Goal: Transaction & Acquisition: Obtain resource

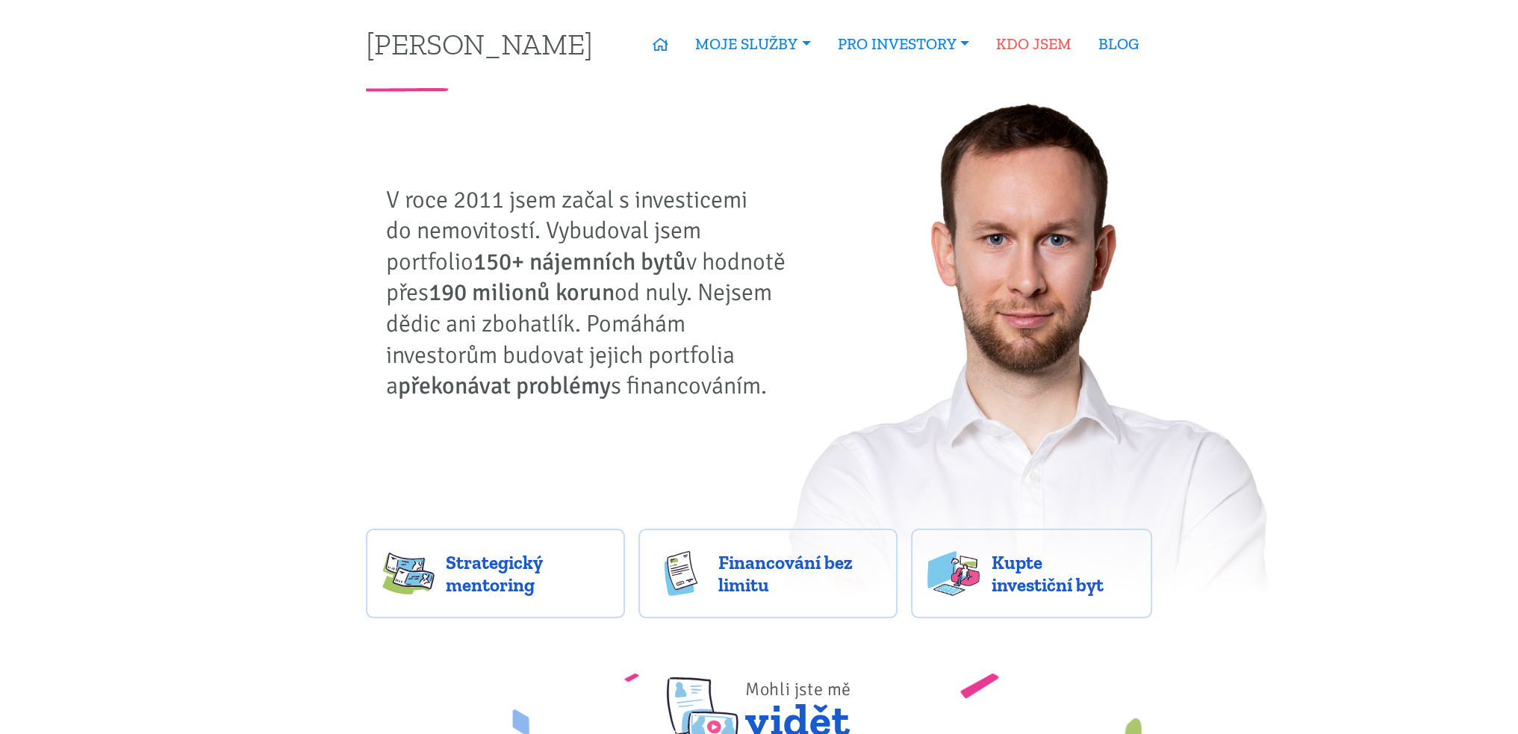
click at [1052, 40] on link "KDO JSEM" at bounding box center [1034, 44] width 102 height 34
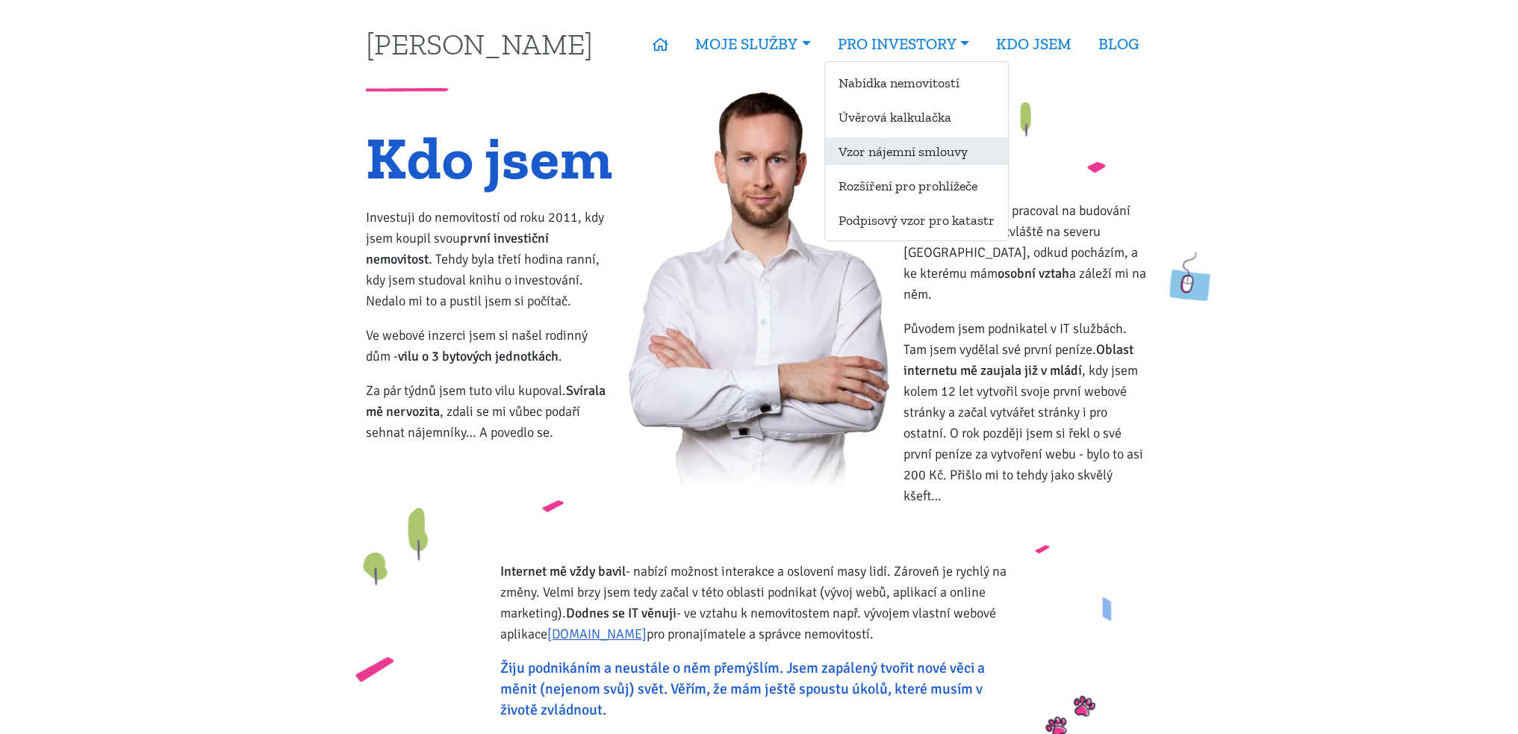
click at [889, 152] on link "Vzor nájemní smlouvy" at bounding box center [916, 151] width 183 height 28
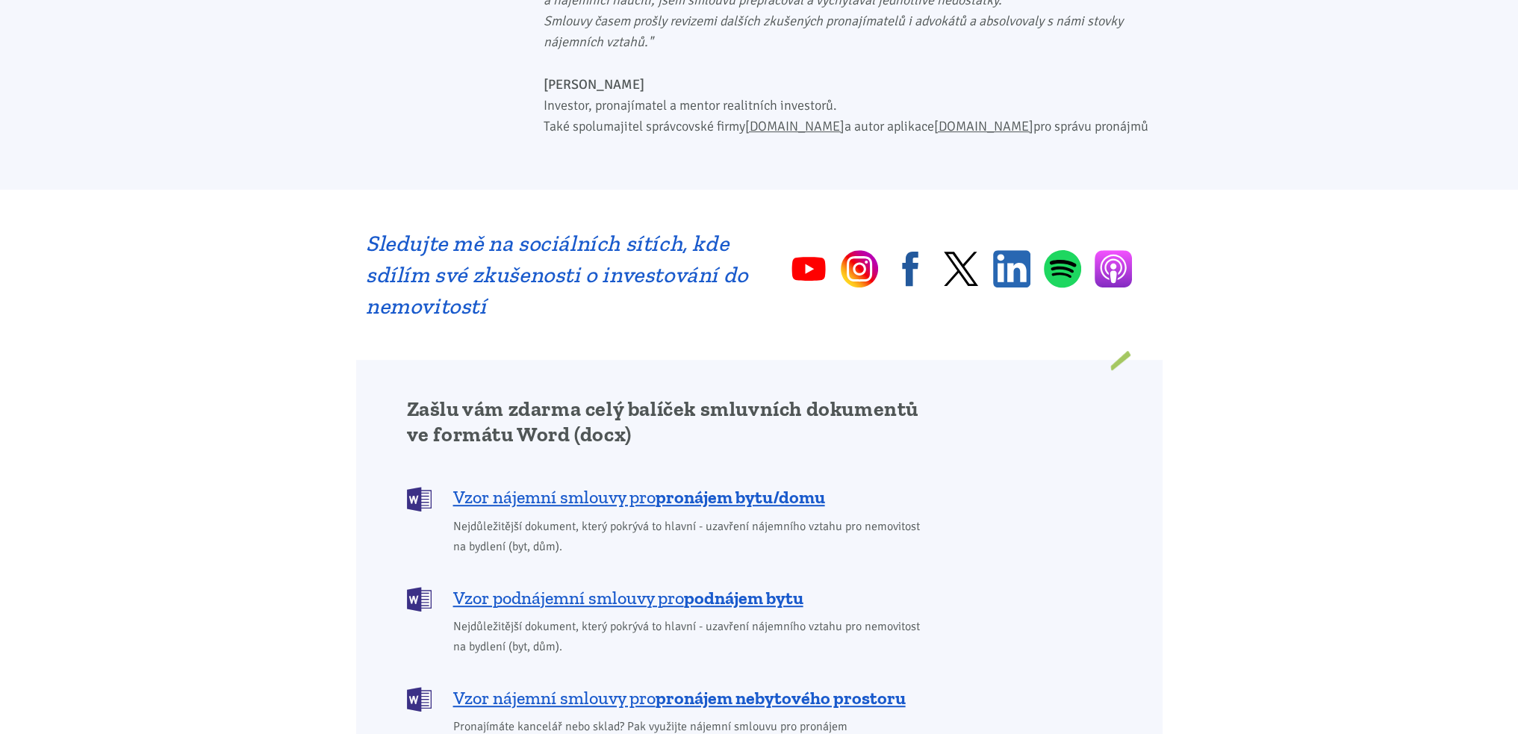
scroll to position [896, 0]
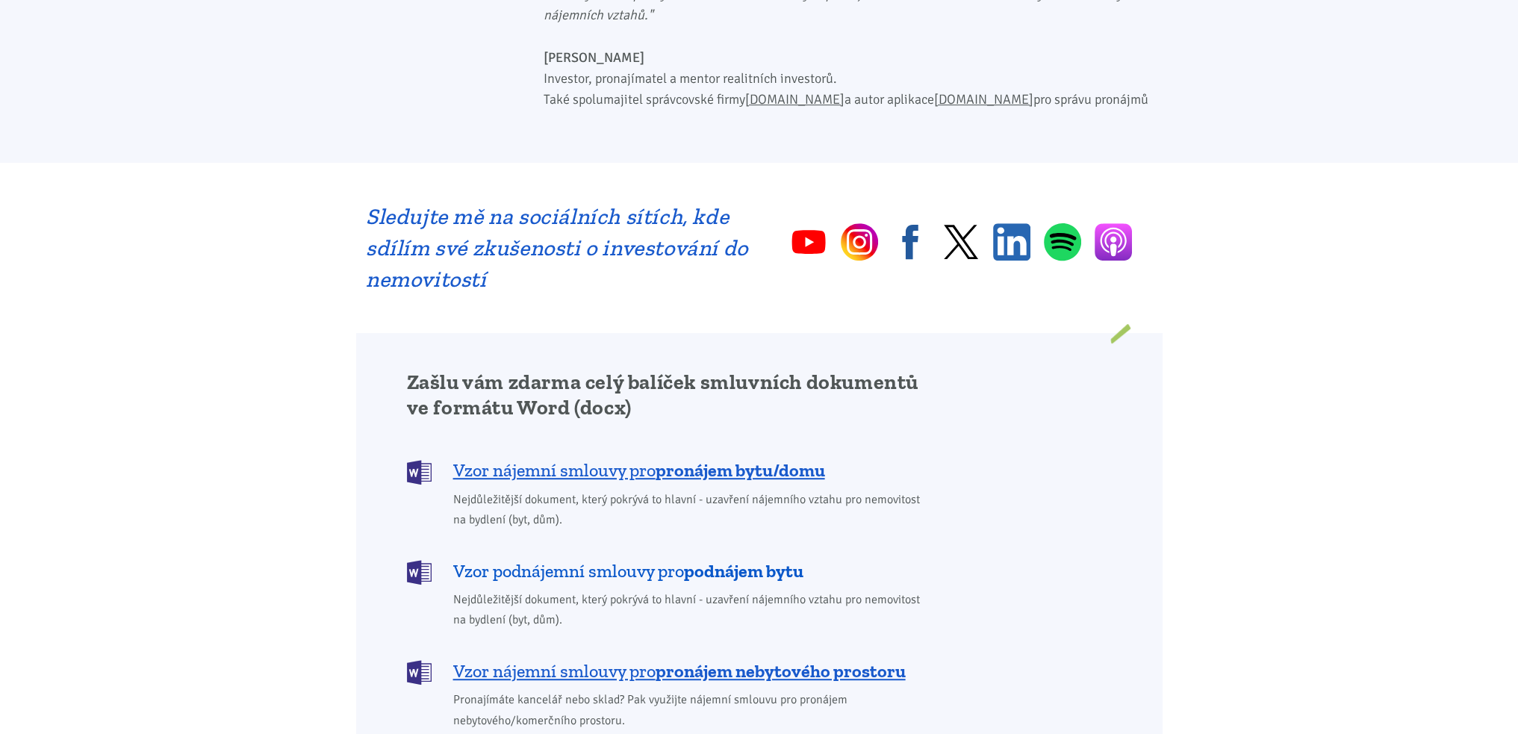
click at [724, 560] on b "podnájem bytu" at bounding box center [743, 571] width 119 height 22
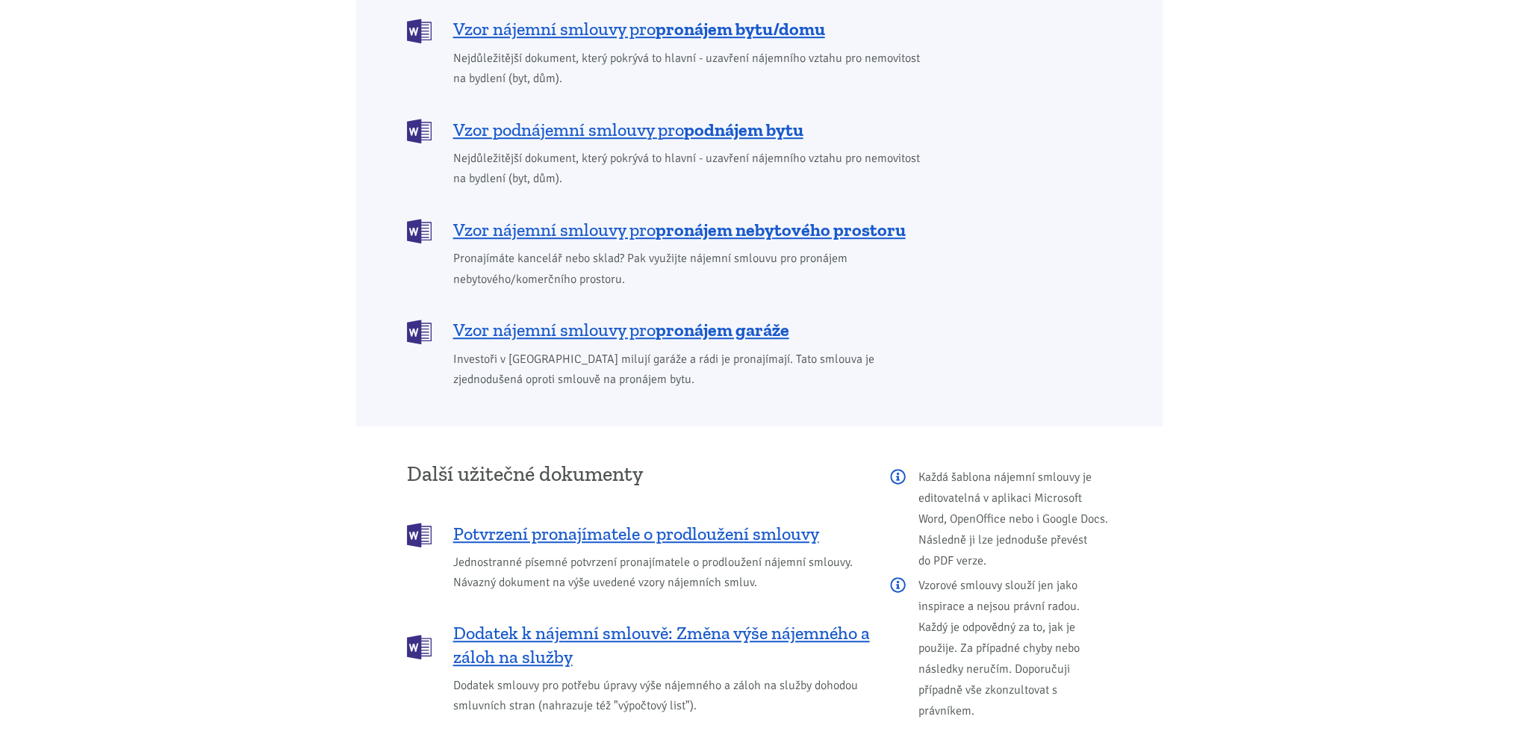
scroll to position [1299, 0]
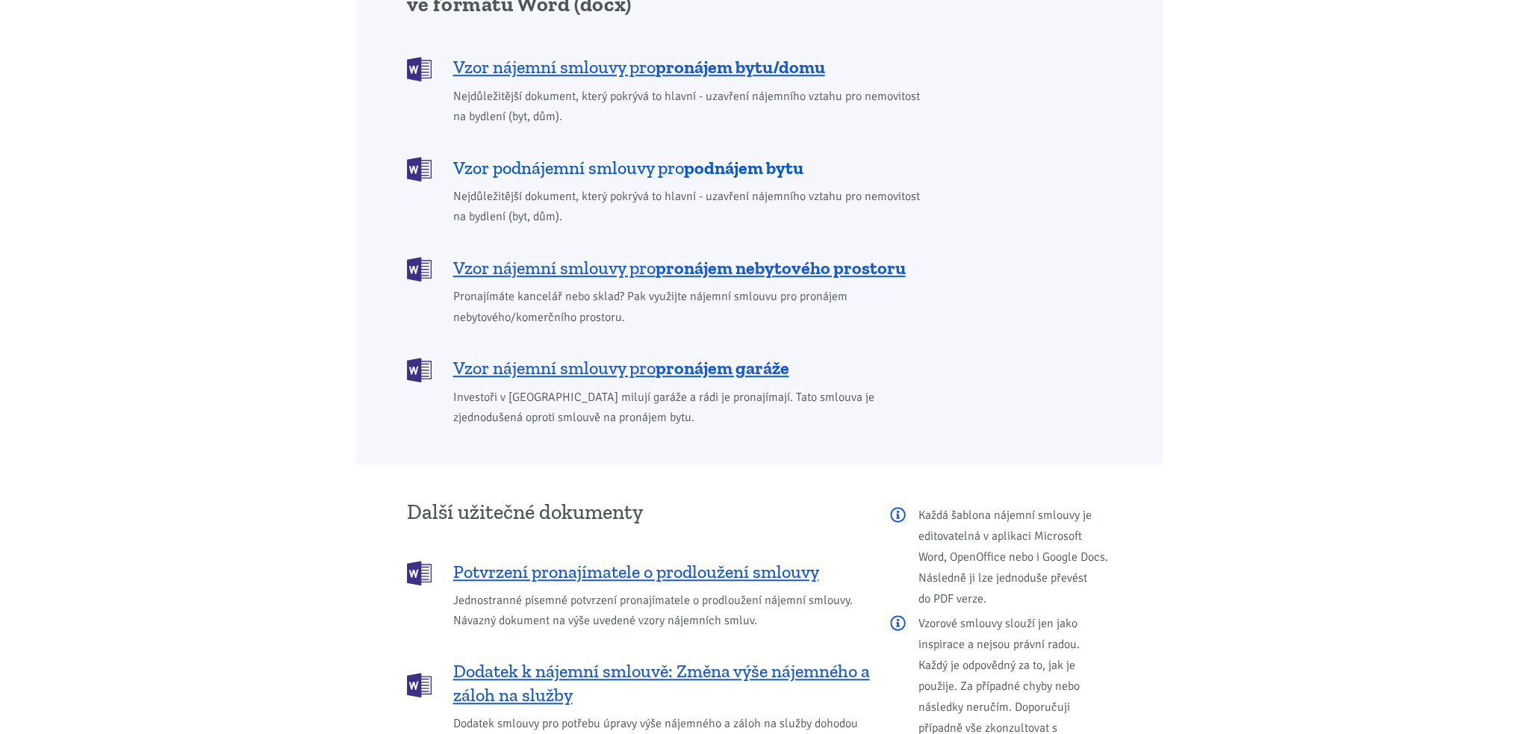
click at [643, 156] on span "Vzor podnájemní smlouvy pro podnájem bytu" at bounding box center [628, 168] width 350 height 24
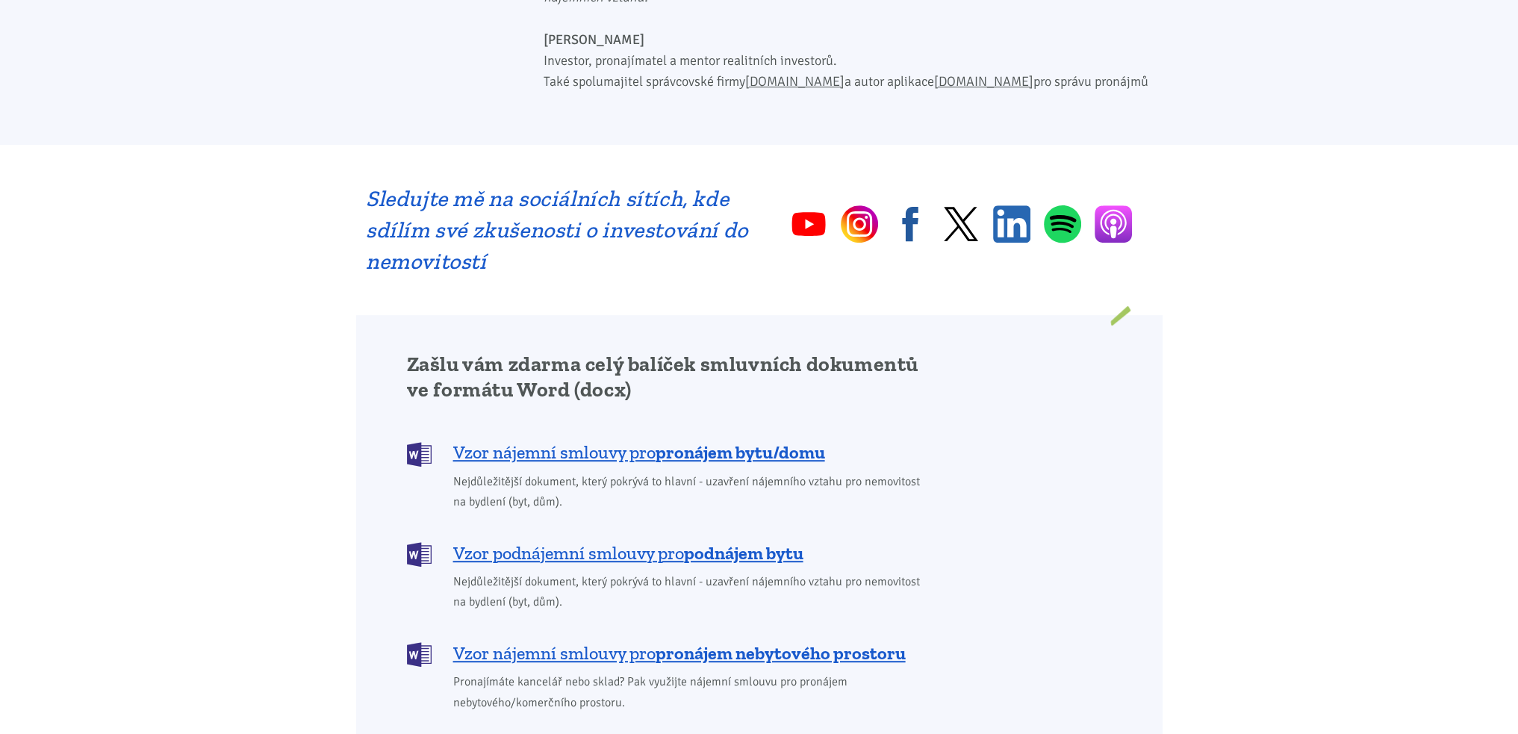
scroll to position [1075, 0]
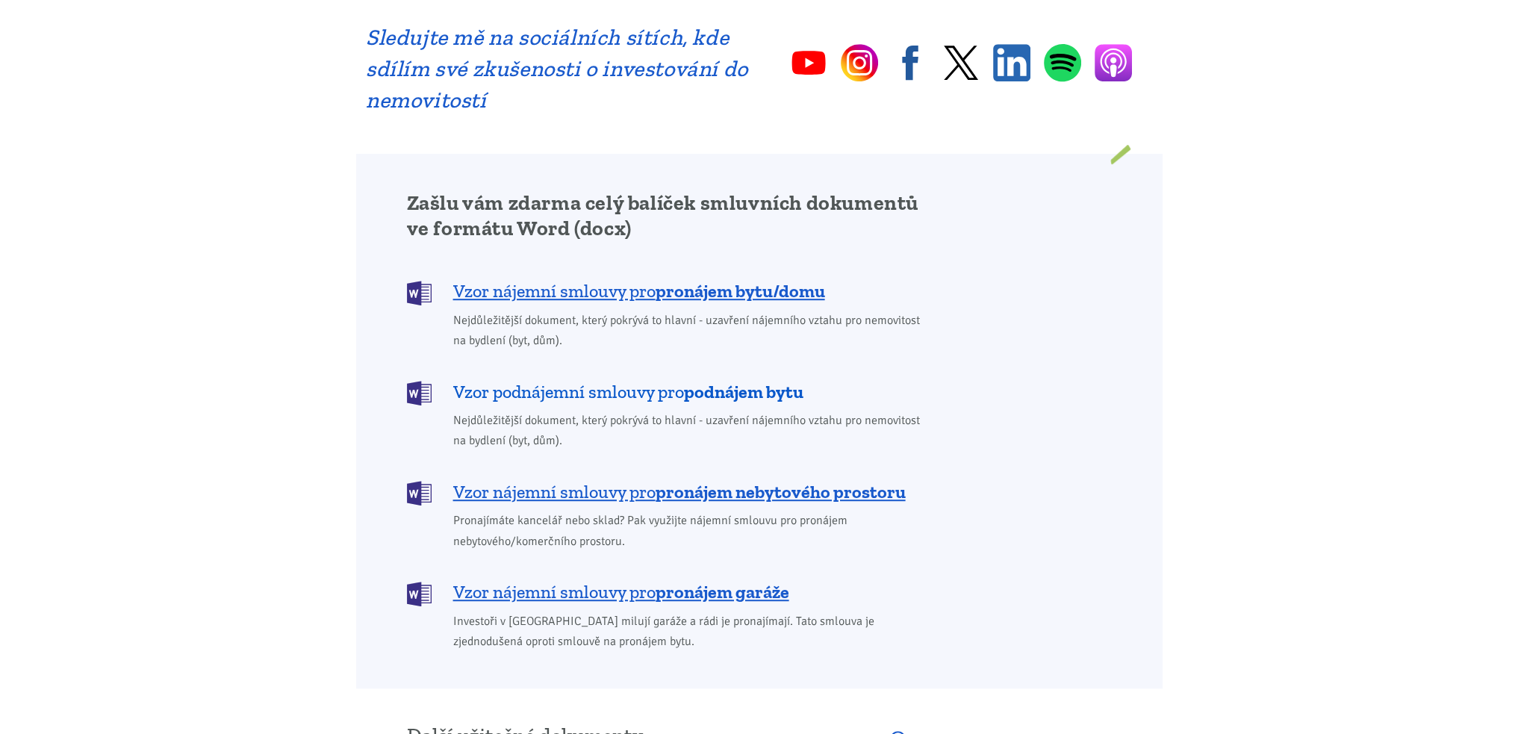
click at [715, 381] on b "podnájem bytu" at bounding box center [743, 392] width 119 height 22
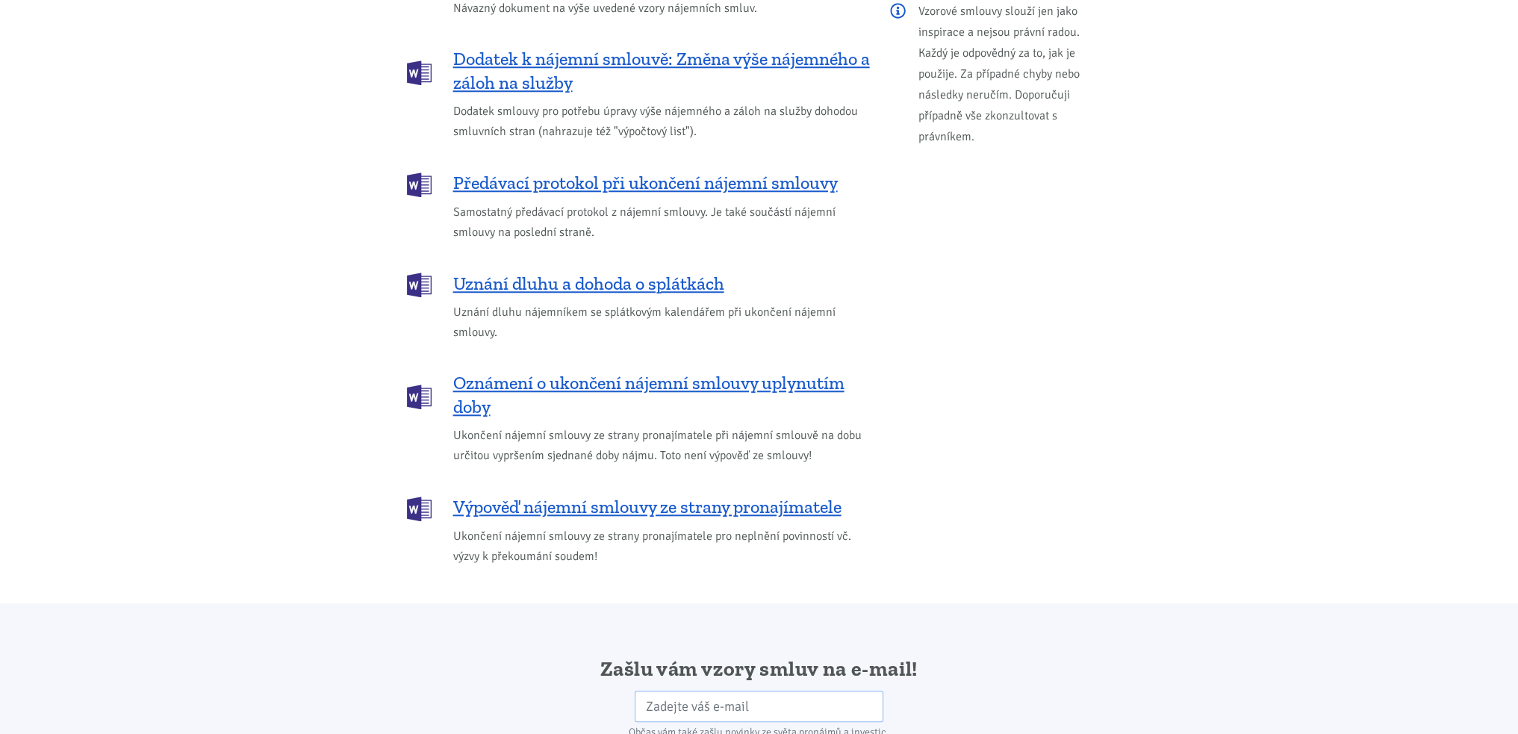
scroll to position [2121, 0]
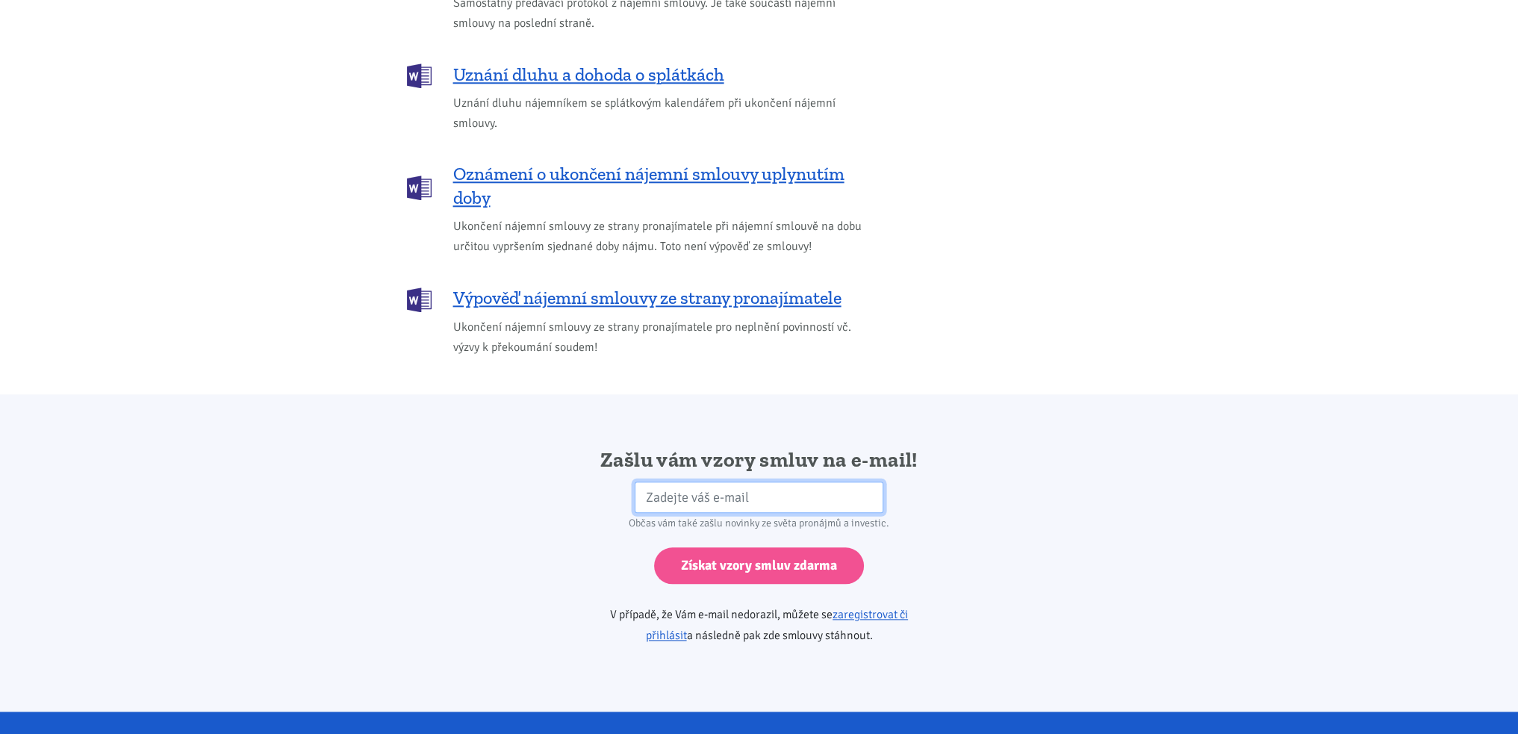
click at [654, 482] on input "email" at bounding box center [759, 498] width 249 height 32
type input "[EMAIL_ADDRESS][PERSON_NAME][DOMAIN_NAME]"
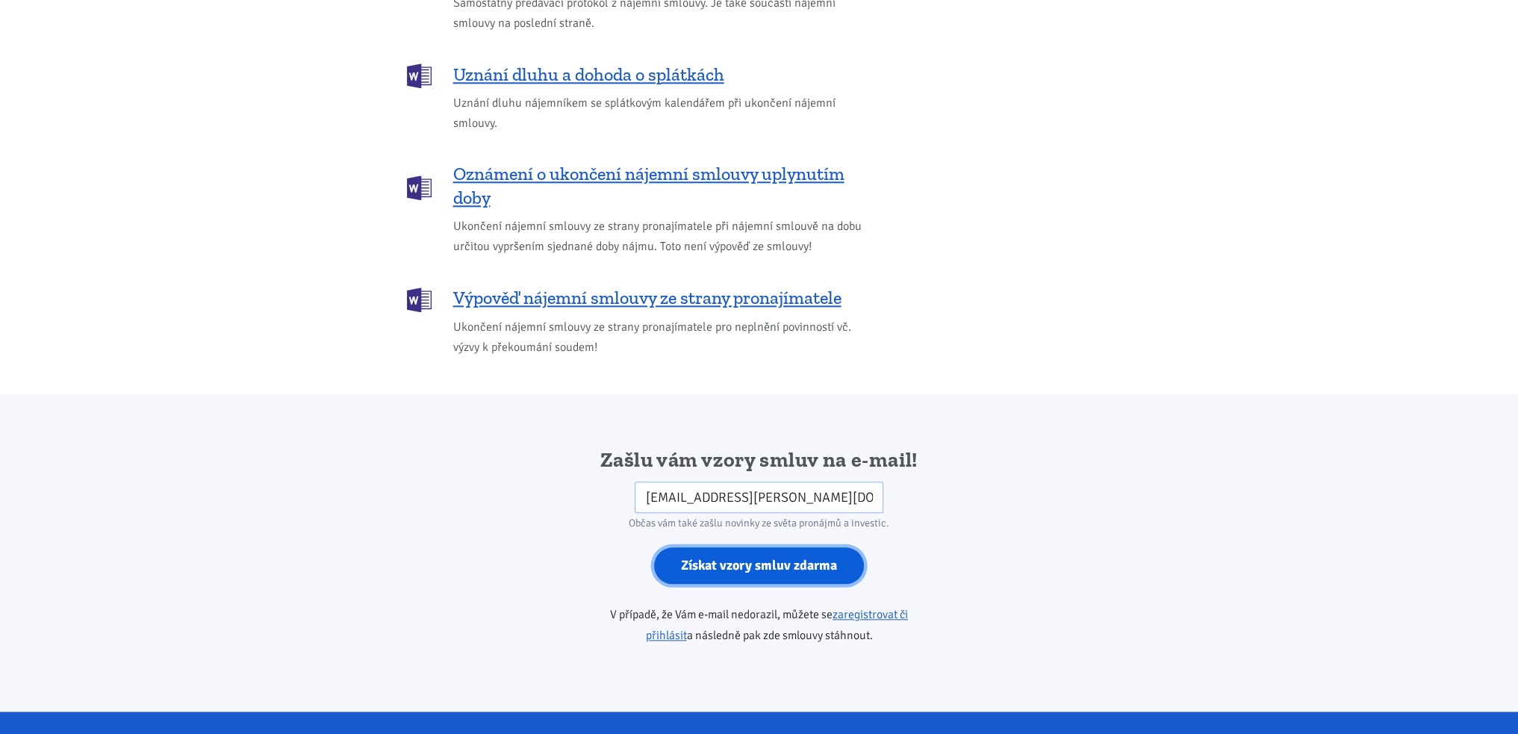
click at [745, 550] on input "Získat vzory smluv zdarma" at bounding box center [759, 565] width 210 height 37
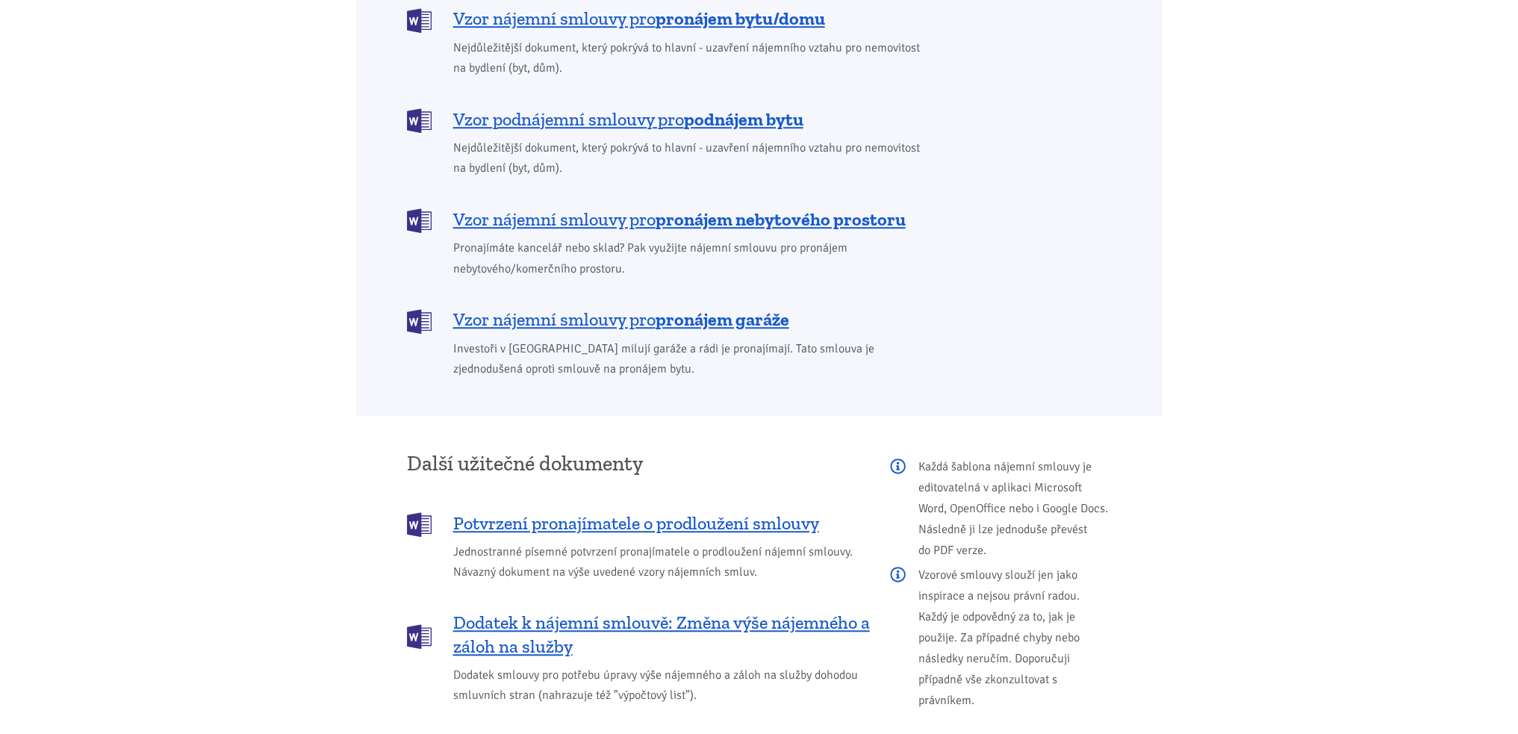
scroll to position [1225, 0]
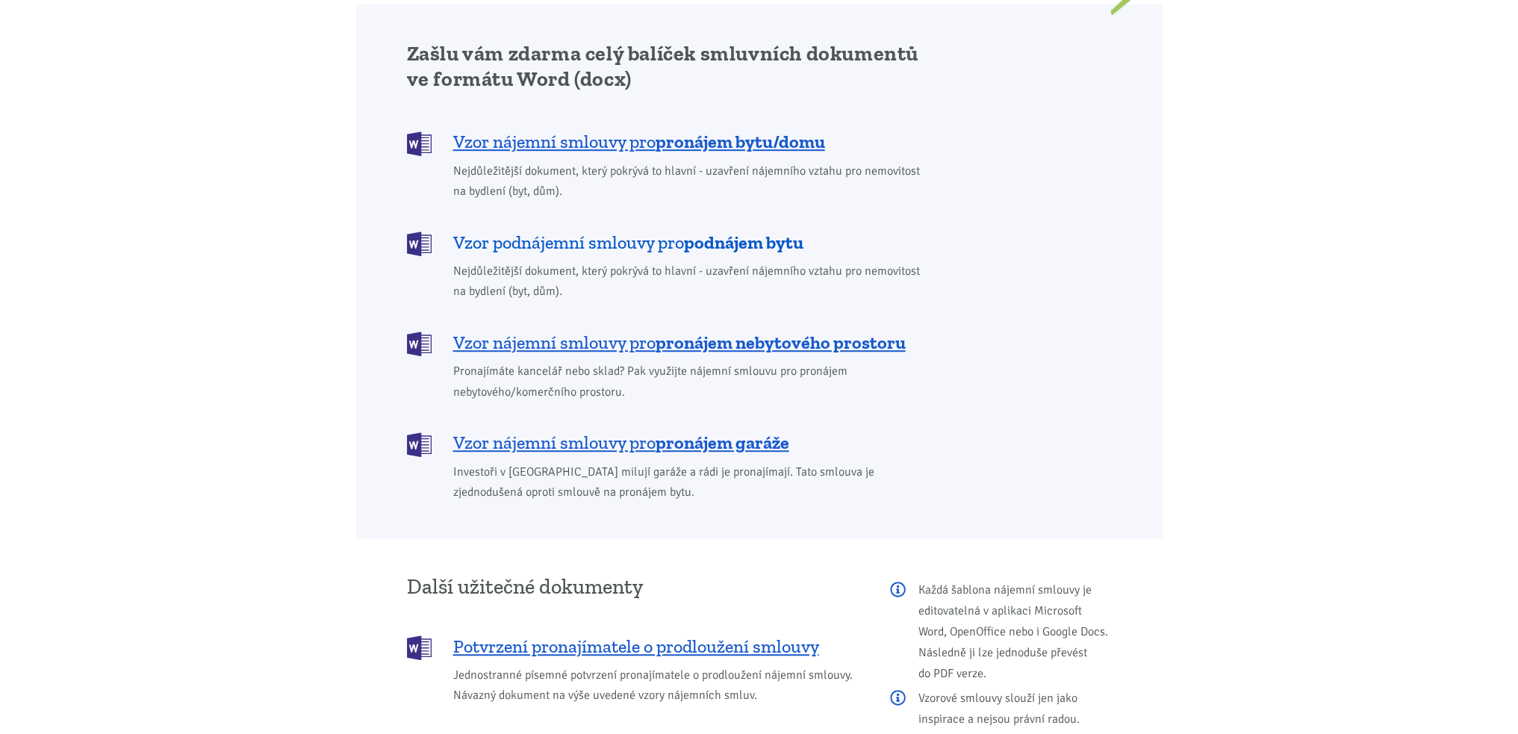
click at [705, 232] on b "podnájem bytu" at bounding box center [743, 243] width 119 height 22
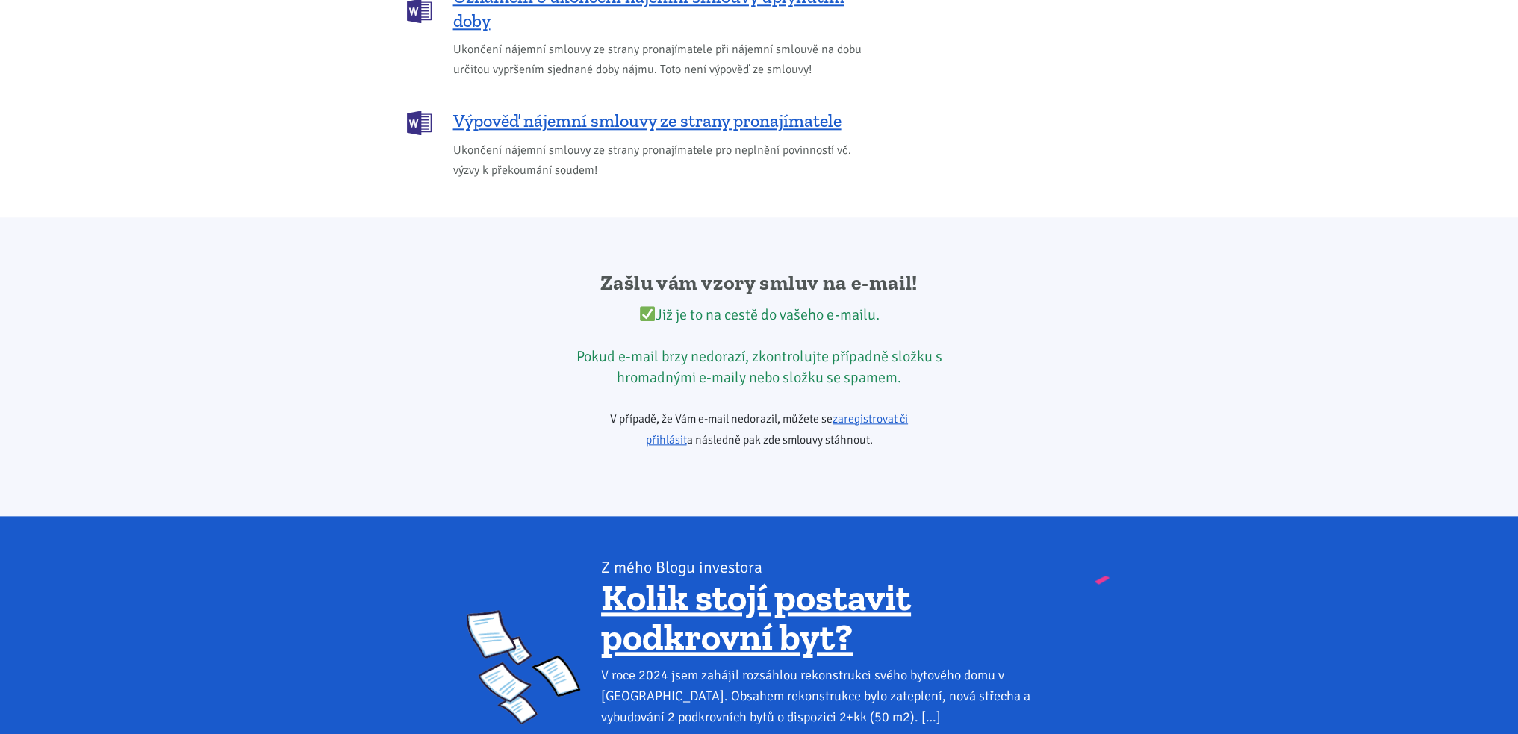
scroll to position [2270, 0]
